Goal: Information Seeking & Learning: Learn about a topic

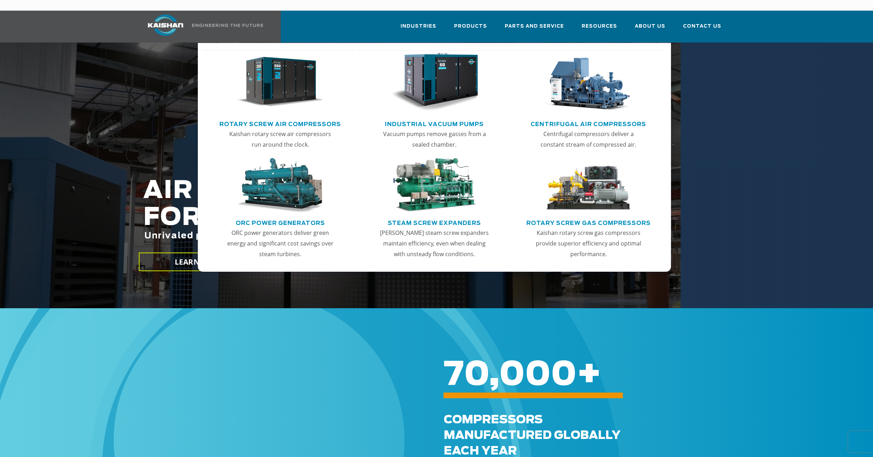
click at [293, 74] on img "Main menu" at bounding box center [279, 82] width 87 height 59
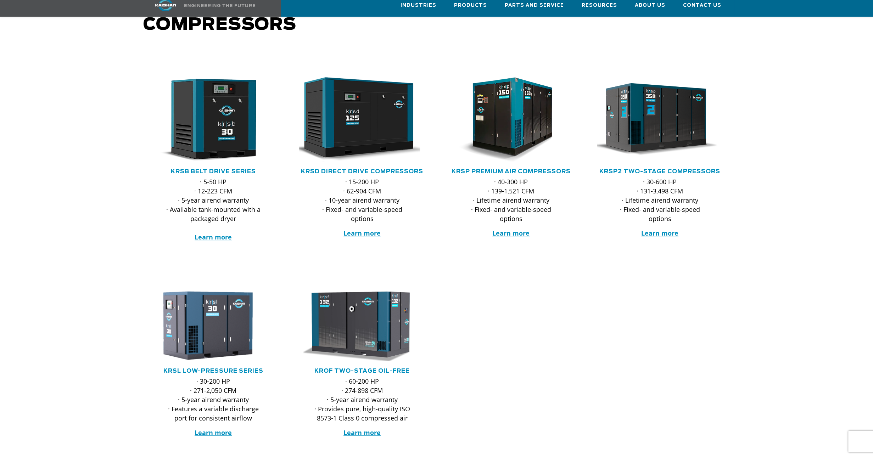
scroll to position [106, 0]
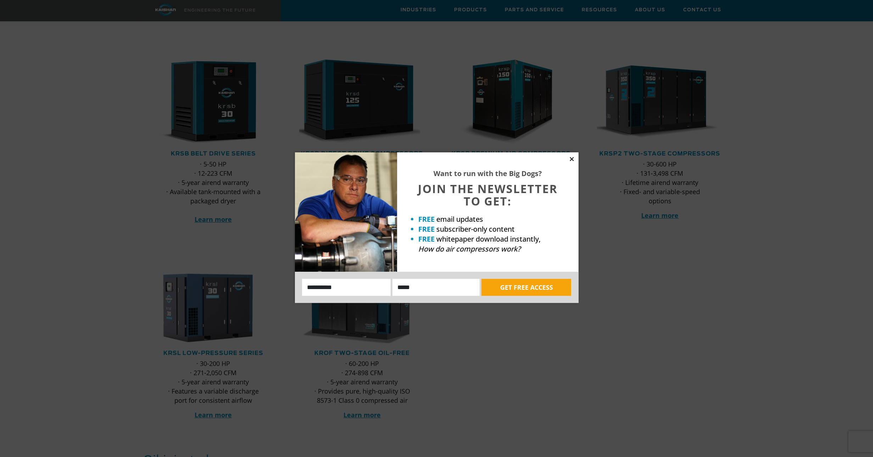
click at [572, 160] on icon at bounding box center [571, 159] width 6 height 6
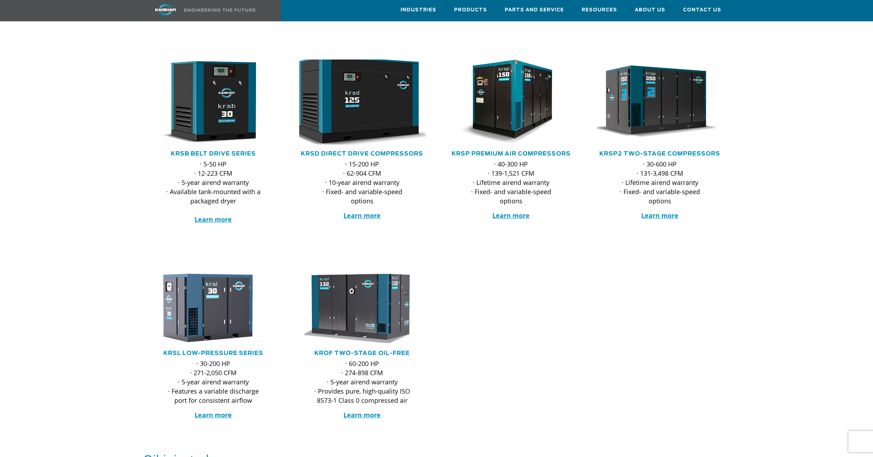
click at [369, 122] on img at bounding box center [356, 102] width 139 height 94
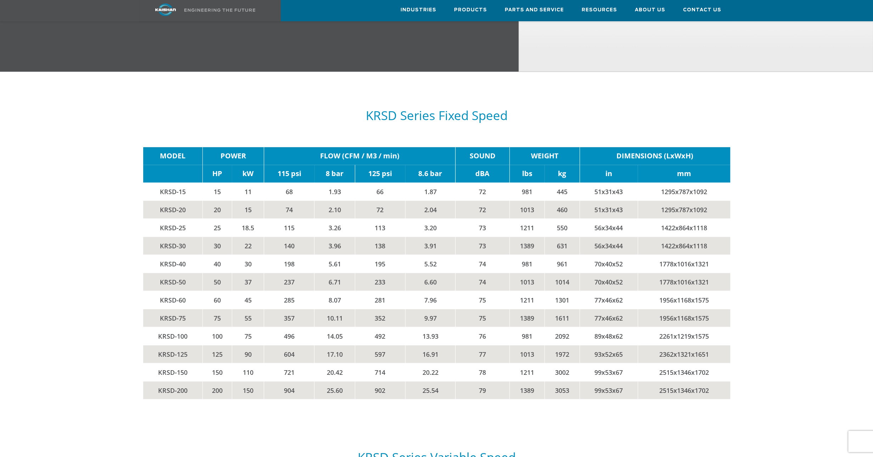
scroll to position [1134, 0]
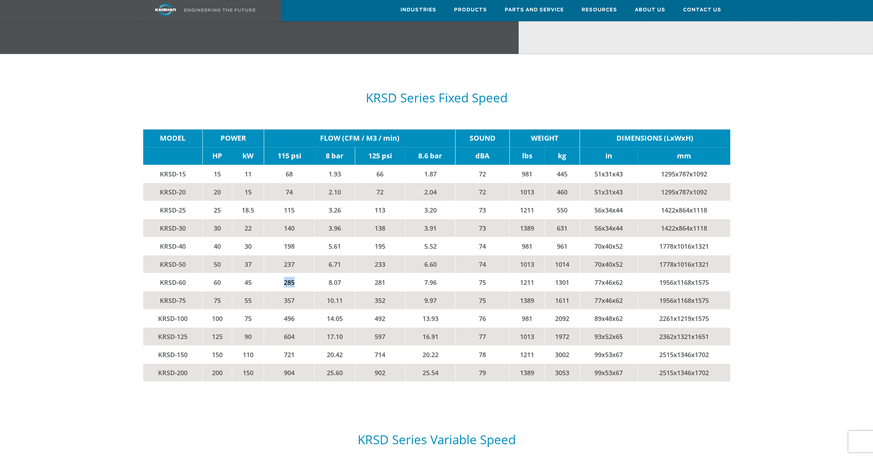
drag, startPoint x: 285, startPoint y: 271, endPoint x: 293, endPoint y: 273, distance: 8.3
click at [293, 273] on td "285" at bounding box center [289, 282] width 50 height 18
